Goal: Task Accomplishment & Management: Manage account settings

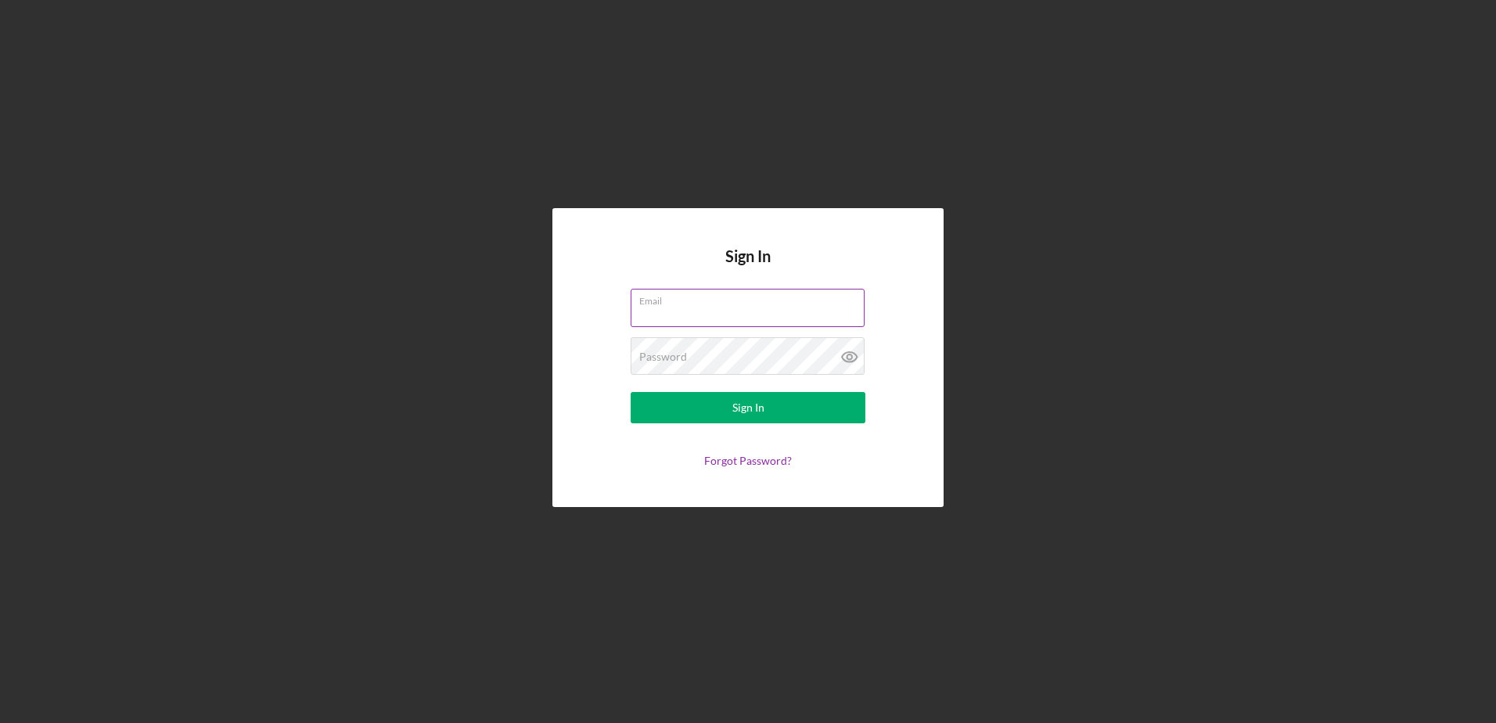
click at [761, 311] on input "Email" at bounding box center [748, 308] width 234 height 38
type input "[EMAIL_ADDRESS][DOMAIN_NAME]"
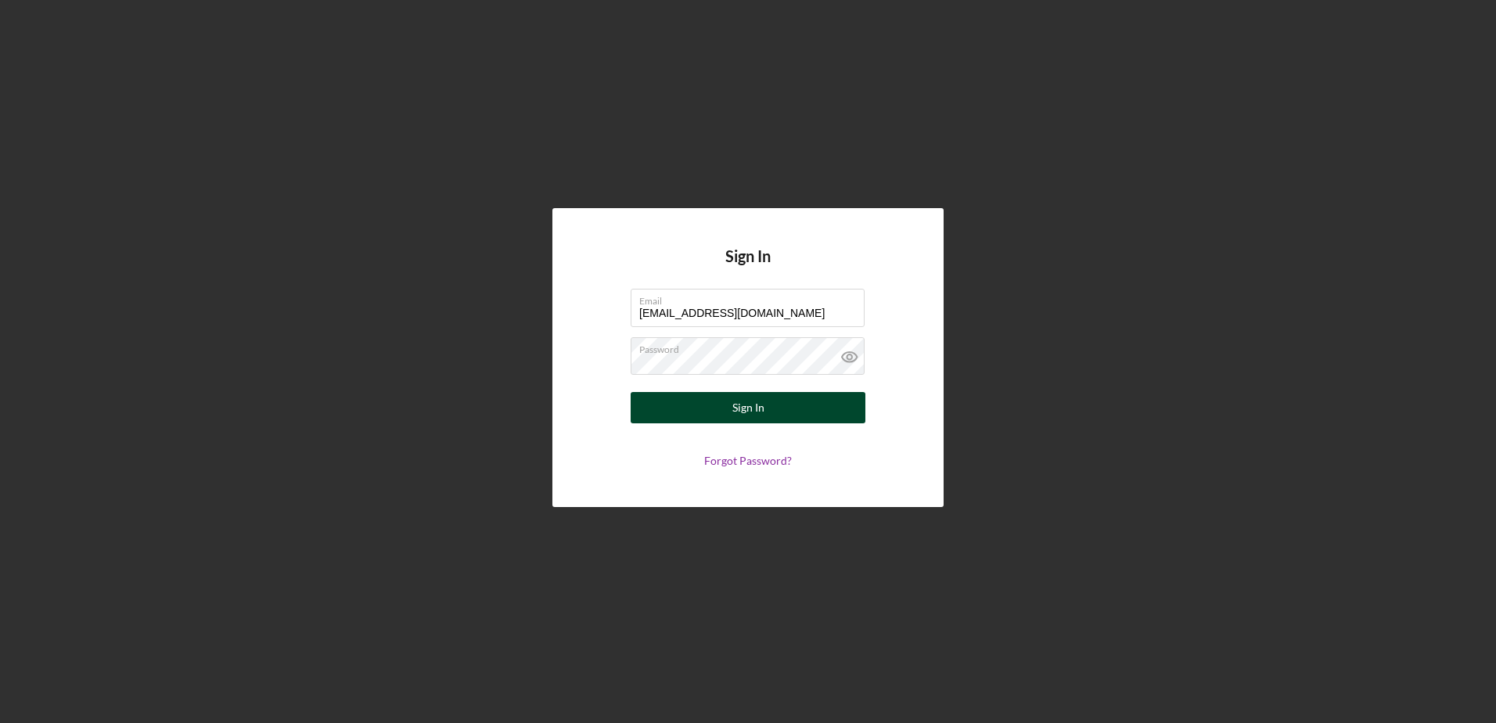
click at [718, 411] on button "Sign In" at bounding box center [748, 407] width 235 height 31
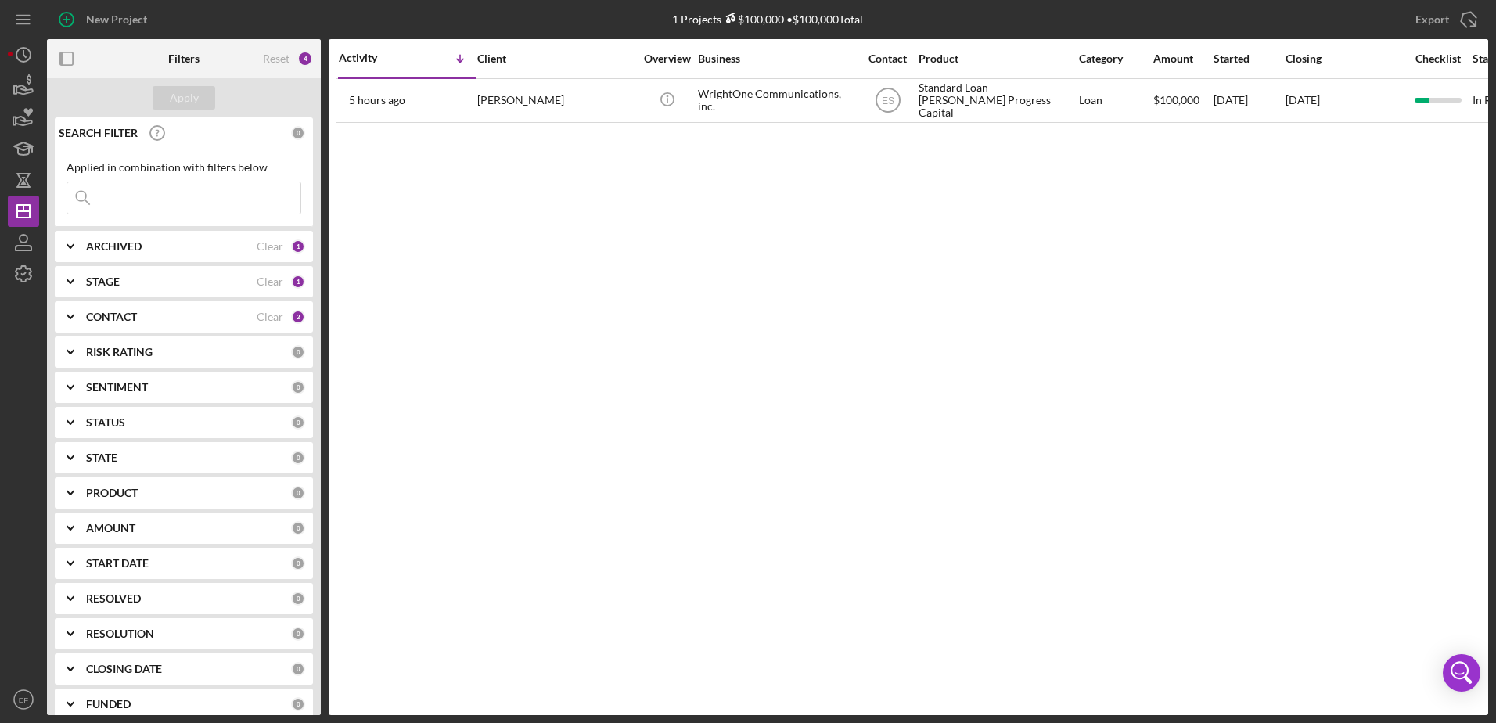
click at [101, 250] on b "ARCHIVED" at bounding box center [114, 246] width 56 height 13
click at [75, 337] on input "Archived" at bounding box center [75, 336] width 16 height 16
checkbox input "true"
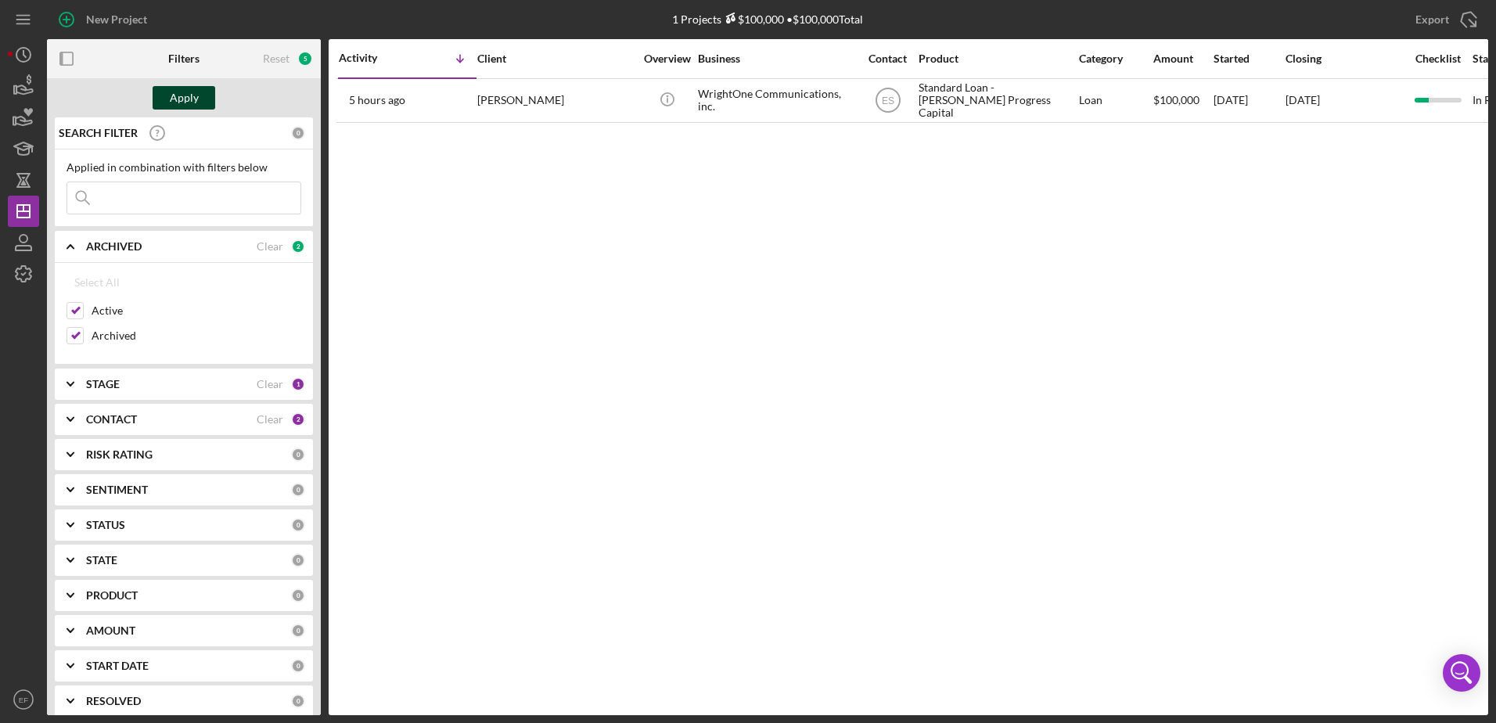
click at [180, 91] on div "Apply" at bounding box center [184, 97] width 29 height 23
